Goal: Task Accomplishment & Management: Use online tool/utility

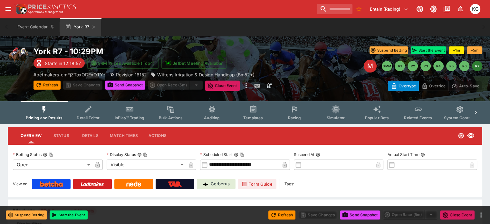
click at [298, 115] on span "Racing" at bounding box center [294, 117] width 13 height 5
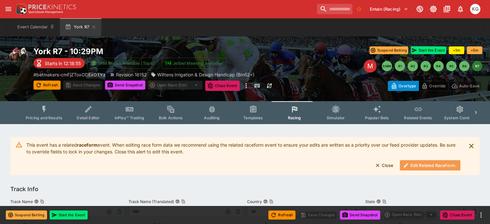
click at [419, 163] on button "Edit Related Raceform." at bounding box center [430, 165] width 61 height 10
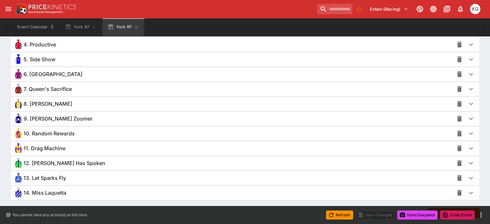
scroll to position [529, 0]
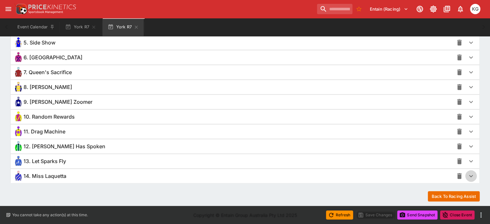
click at [468, 172] on icon "button" at bounding box center [472, 176] width 8 height 8
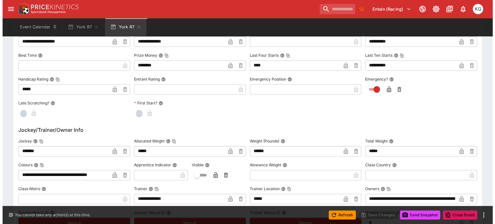
scroll to position [787, 0]
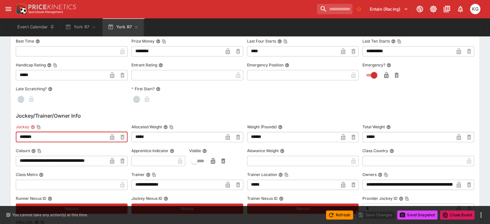
drag, startPoint x: 52, startPoint y: 134, endPoint x: 9, endPoint y: 133, distance: 42.9
type input "**********"
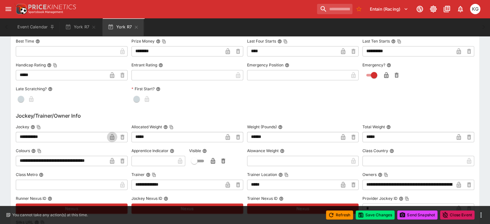
click at [114, 134] on icon "button" at bounding box center [112, 137] width 4 height 6
click at [375, 213] on button "Save Changes" at bounding box center [375, 215] width 39 height 9
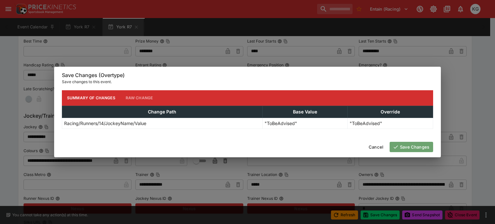
click at [415, 150] on button "Save Changes" at bounding box center [412, 147] width 44 height 10
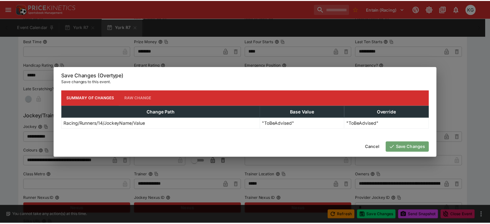
scroll to position [0, 0]
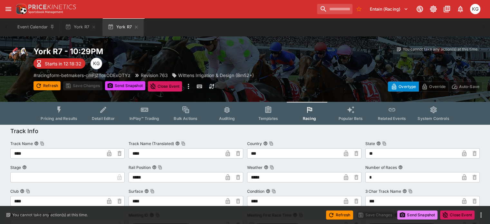
click at [414, 217] on button "Send Snapshot" at bounding box center [418, 215] width 40 height 9
